Goal: Navigation & Orientation: Find specific page/section

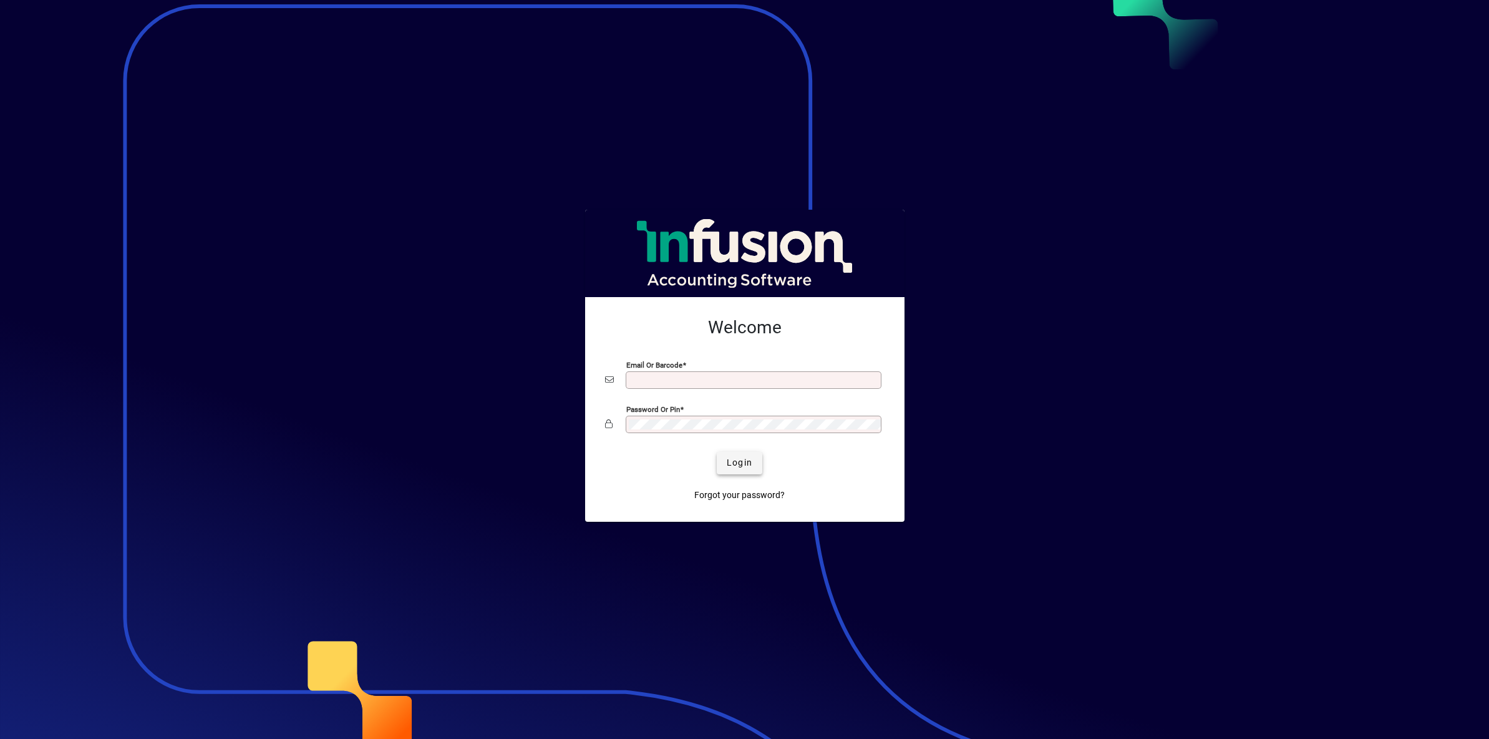
type input "**********"
click at [738, 464] on span "Login" at bounding box center [740, 462] width 26 height 13
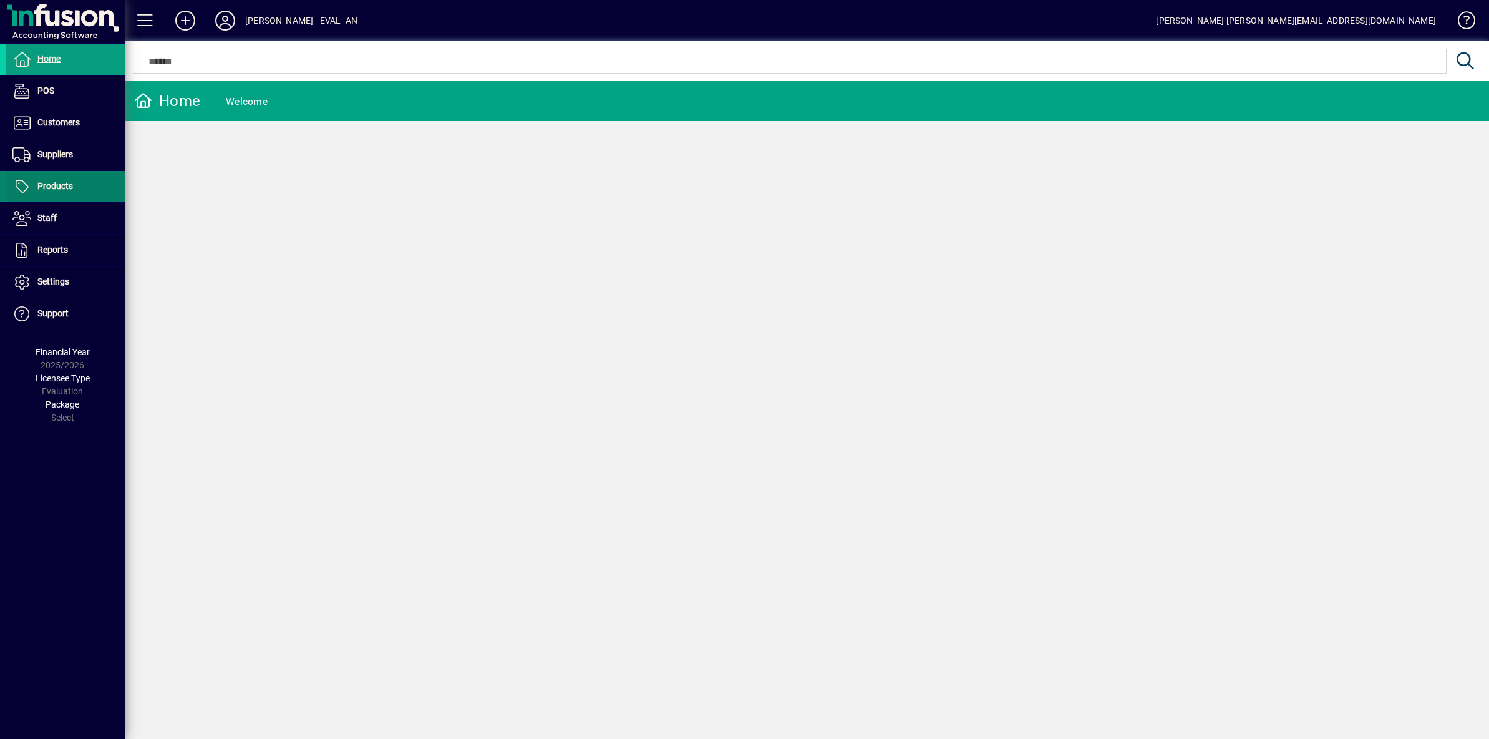
click at [57, 187] on span "Products" at bounding box center [55, 186] width 36 height 10
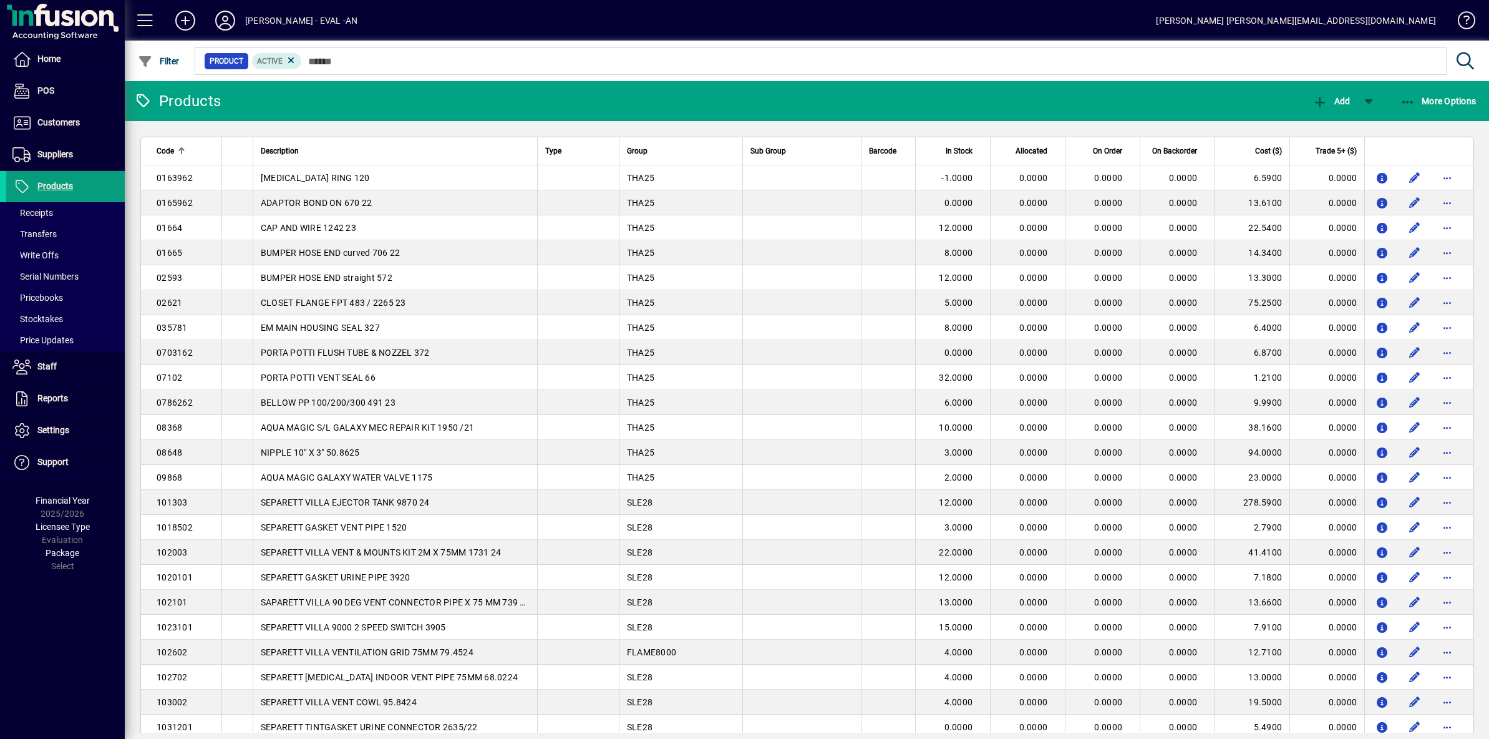
click at [253, 22] on div "[PERSON_NAME] - EVAL -AN" at bounding box center [301, 21] width 112 height 20
click at [227, 19] on icon at bounding box center [225, 21] width 25 height 20
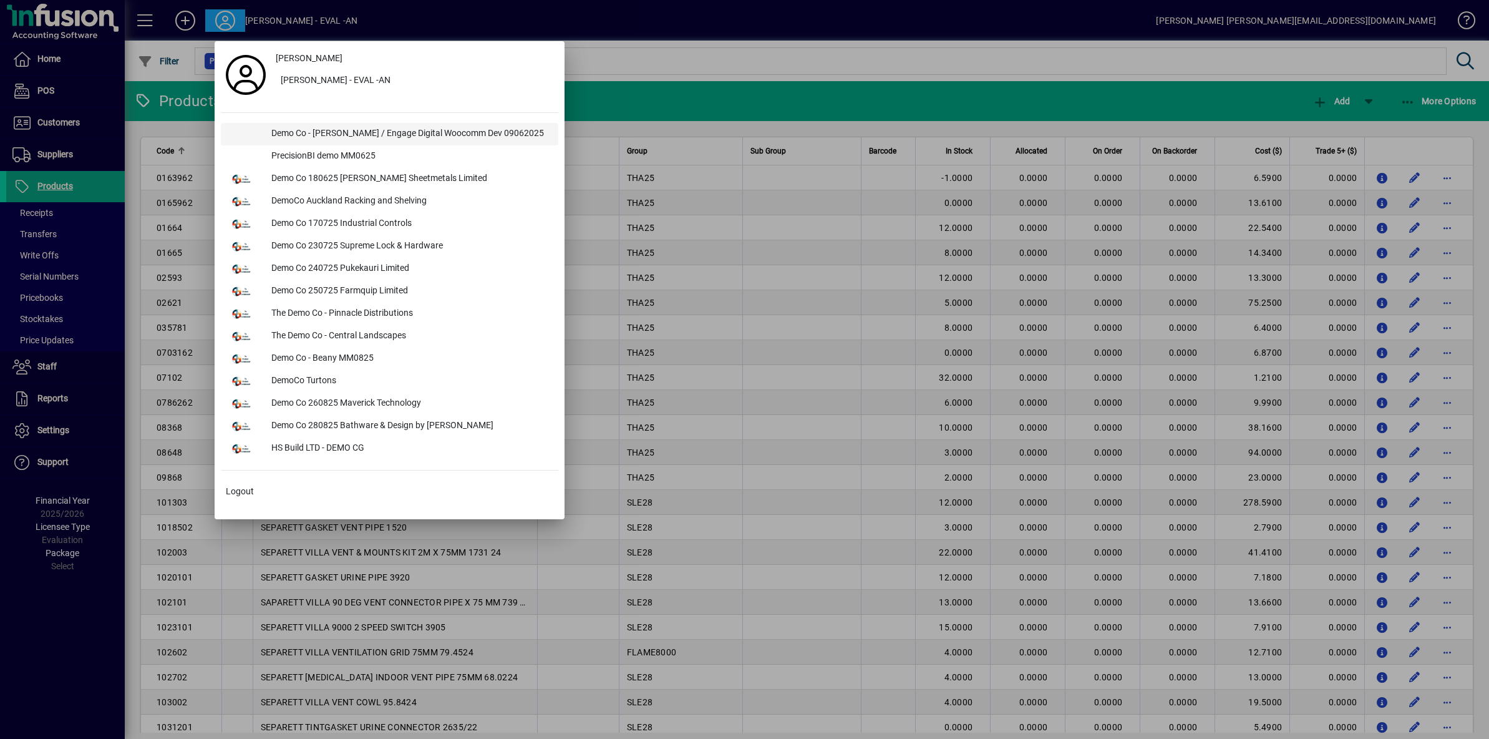
click at [318, 130] on div "Demo Co - [PERSON_NAME] / Engage Digital Woocomm Dev 09062025" at bounding box center [409, 134] width 297 height 22
